Goal: Task Accomplishment & Management: Complete application form

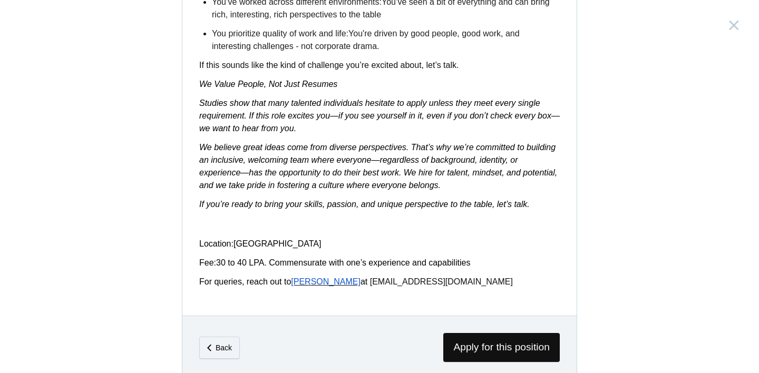
scroll to position [1730, 0]
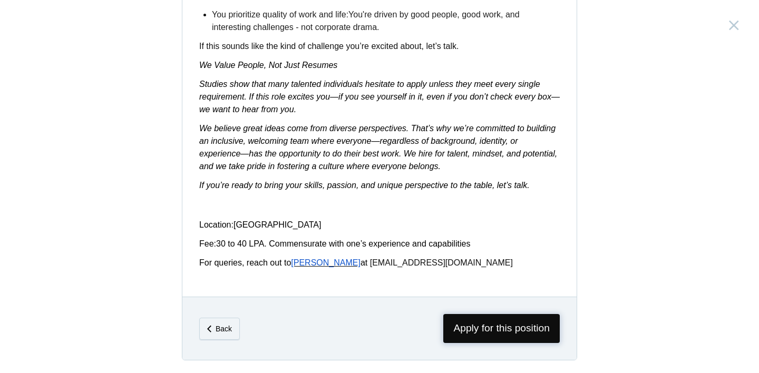
click at [512, 327] on span "Apply for this position" at bounding box center [502, 328] width 117 height 29
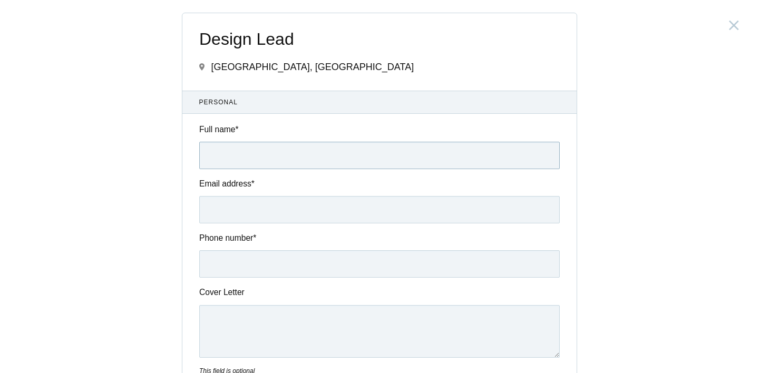
click at [265, 150] on input "Full name *" at bounding box center [379, 155] width 361 height 27
type input "[PERSON_NAME]"
type input "[DOMAIN_NAME][EMAIL_ADDRESS][DOMAIN_NAME]"
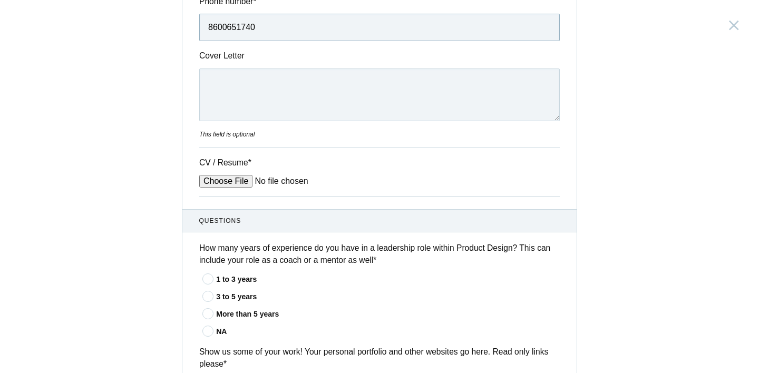
scroll to position [264, 0]
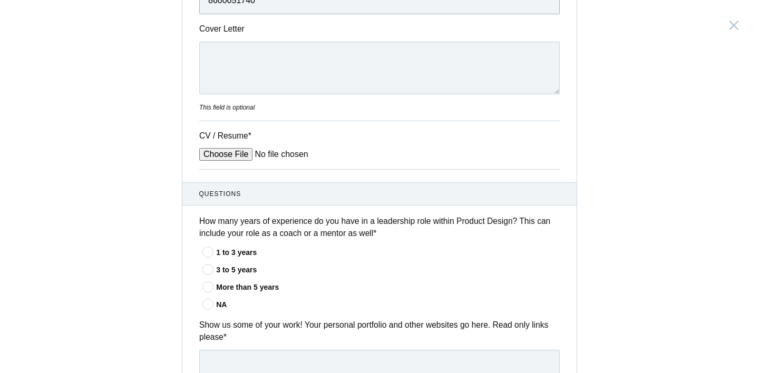
type input "8600651740"
click at [214, 155] on input "CV / Resume *" at bounding box center [279, 154] width 160 height 13
type input "C:\fakepath\RamaLimaye_Resume.pdf"
click at [226, 290] on div "More than 5 years" at bounding box center [388, 287] width 344 height 11
click at [0, 0] on input"] "More than 5 years" at bounding box center [0, 0] width 0 height 0
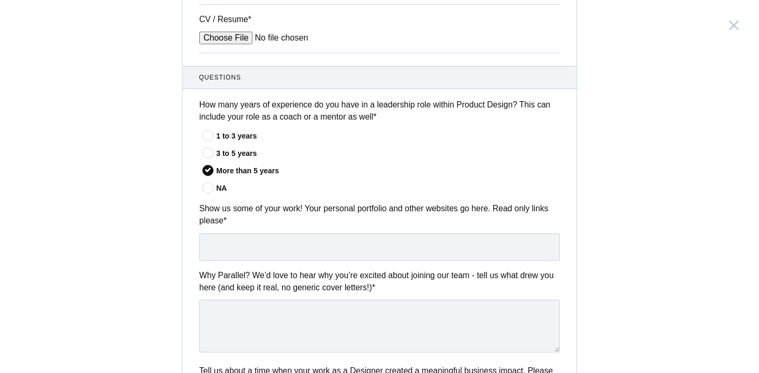
scroll to position [530, 0]
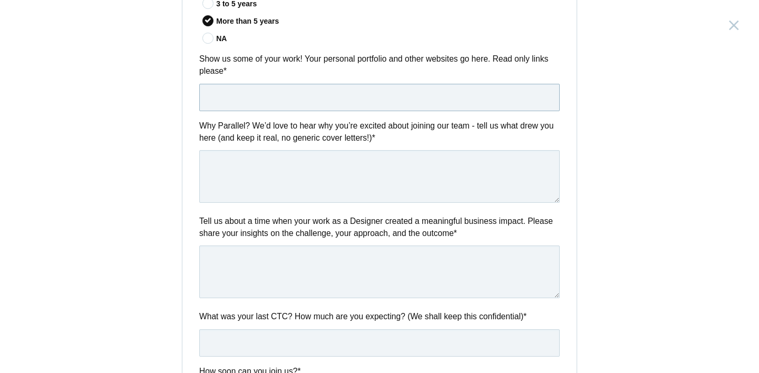
click at [292, 94] on input "text" at bounding box center [379, 97] width 361 height 27
paste input "[URL][DOMAIN_NAME] Password - RamaLimaye2025"
type input "[URL][DOMAIN_NAME] Password - RamaLimaye2025"
click at [286, 199] on textarea at bounding box center [379, 176] width 361 height 53
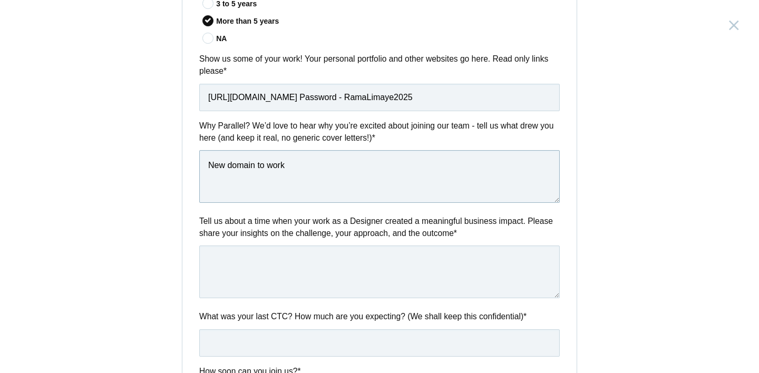
type textarea "New domain to work"
click at [393, 261] on textarea at bounding box center [379, 272] width 361 height 53
click at [306, 263] on textarea "Worked on many domains [DATE]" at bounding box center [379, 272] width 361 height 53
click at [349, 262] on textarea "Worked on many projects [DATE]" at bounding box center [379, 272] width 361 height 53
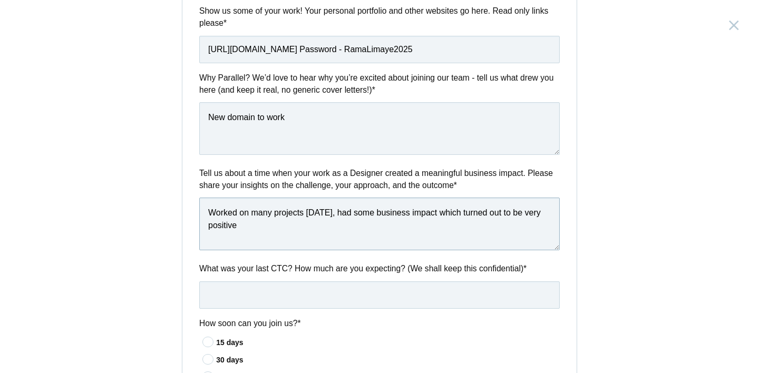
scroll to position [616, 0]
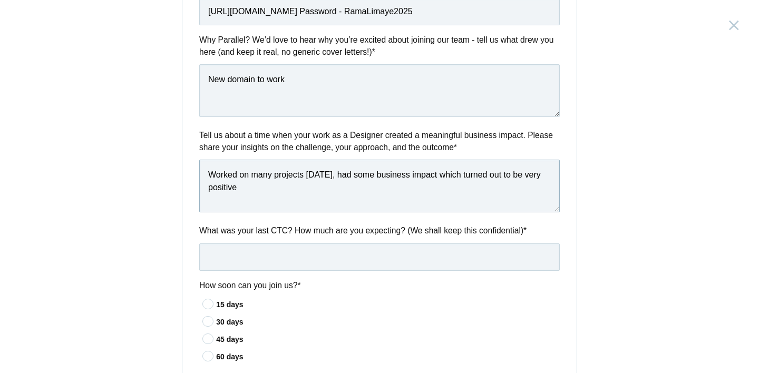
type textarea "Worked on many projects [DATE], had some business impact which turned out to be…"
click at [350, 255] on input "text" at bounding box center [379, 257] width 361 height 27
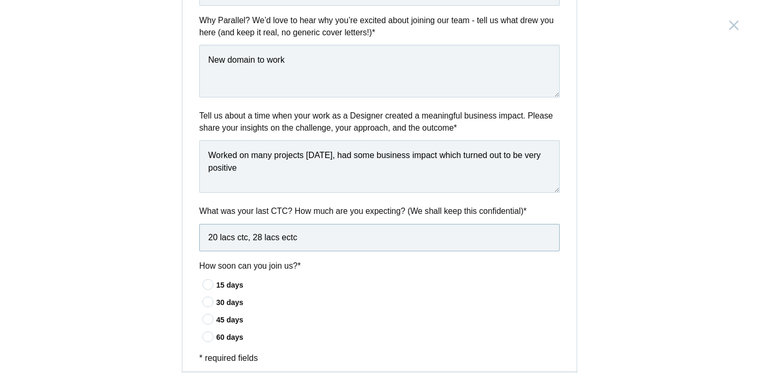
scroll to position [705, 0]
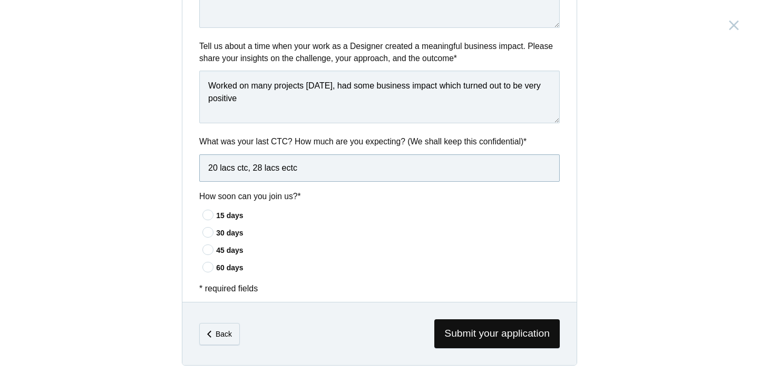
type input "20 lacs ctc, 28 lacs ectc"
click at [238, 217] on div "15 days" at bounding box center [388, 215] width 344 height 11
click at [0, 0] on input"] "15 days" at bounding box center [0, 0] width 0 height 0
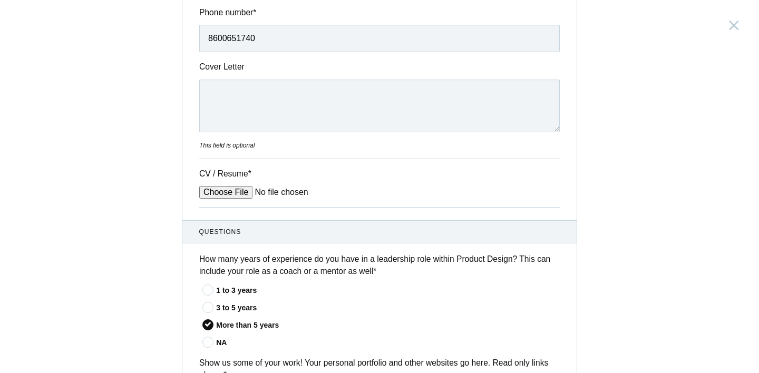
scroll to position [203, 0]
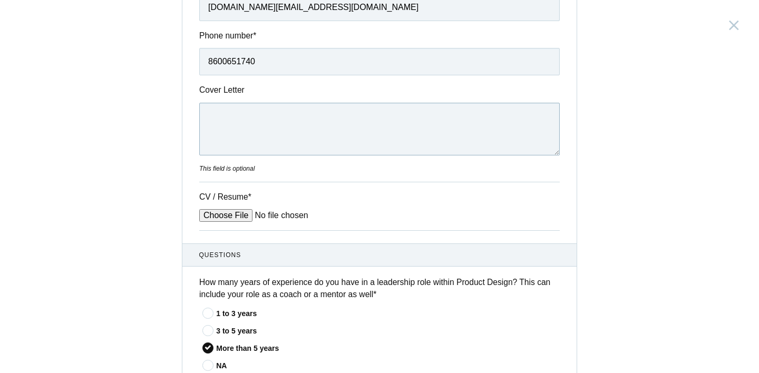
click at [247, 128] on textarea "Cover Letter" at bounding box center [379, 129] width 361 height 53
paste textarea "s A Senior User Experience Consultant at IBM, I leverage my 9+ years of experie…"
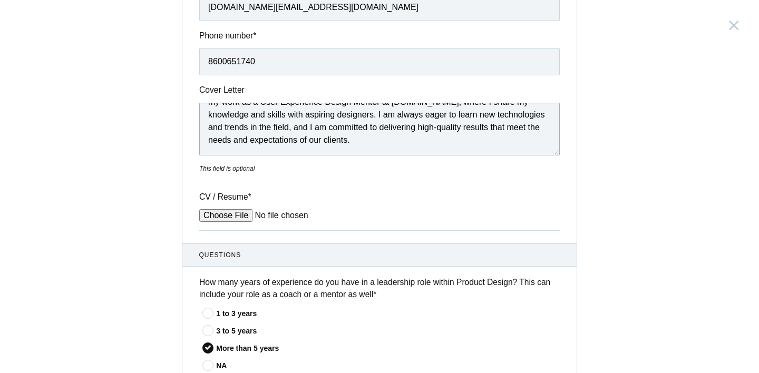
scroll to position [0, 0]
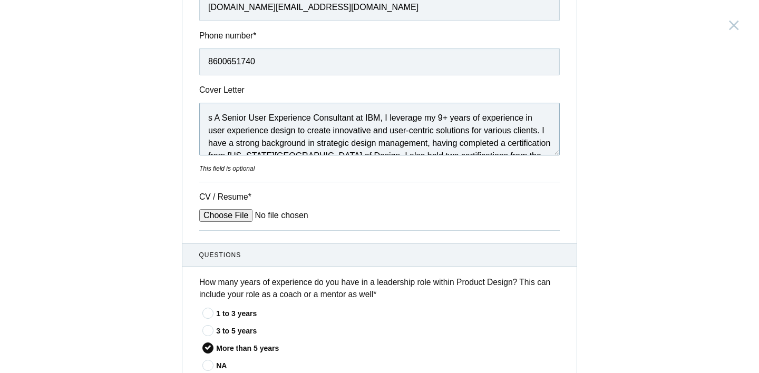
click at [210, 121] on textarea "s A Senior User Experience Consultant at IBM, I leverage my 9+ years of experie…" at bounding box center [379, 129] width 361 height 53
click at [224, 118] on textarea "As A Senior User Experience Consultant at IBM, I leverage my 9+ years of experi…" at bounding box center [379, 129] width 361 height 53
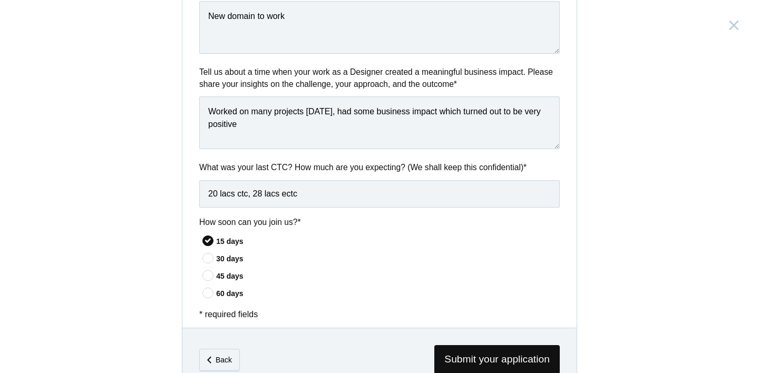
scroll to position [713, 0]
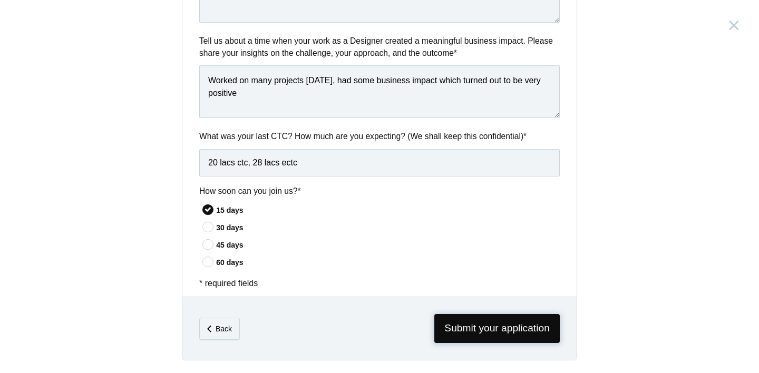
type textarea "As a Senior User Experience Consultant at IBM, I leverage my 9+ years of experi…"
click at [513, 332] on span "Submit your application" at bounding box center [498, 328] width 126 height 29
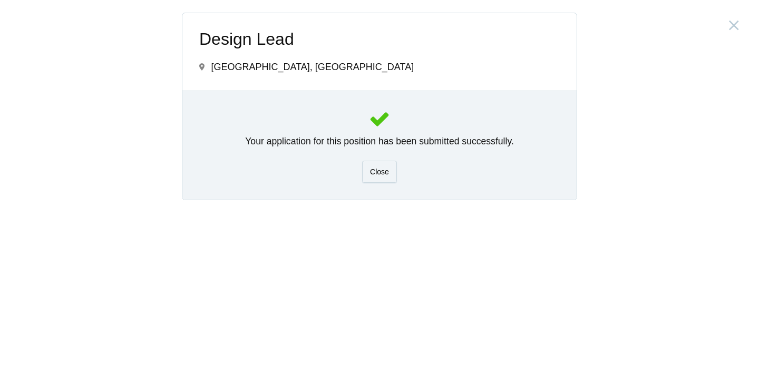
scroll to position [0, 0]
